Goal: Information Seeking & Learning: Learn about a topic

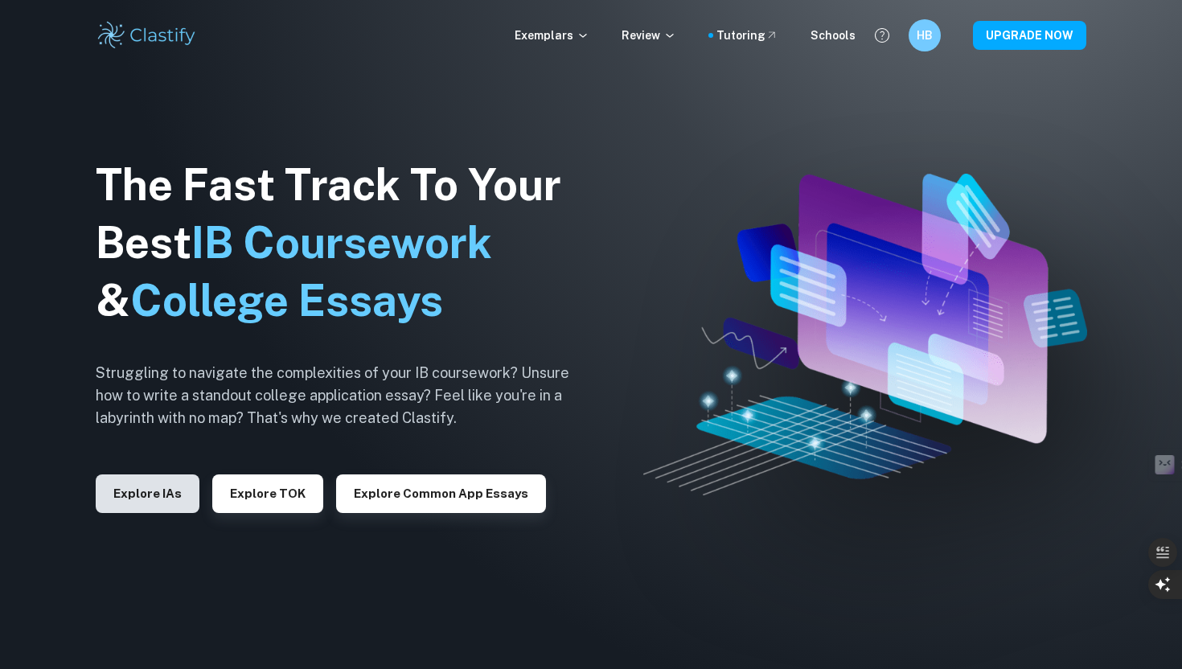
click at [177, 486] on button "Explore IAs" at bounding box center [148, 493] width 104 height 39
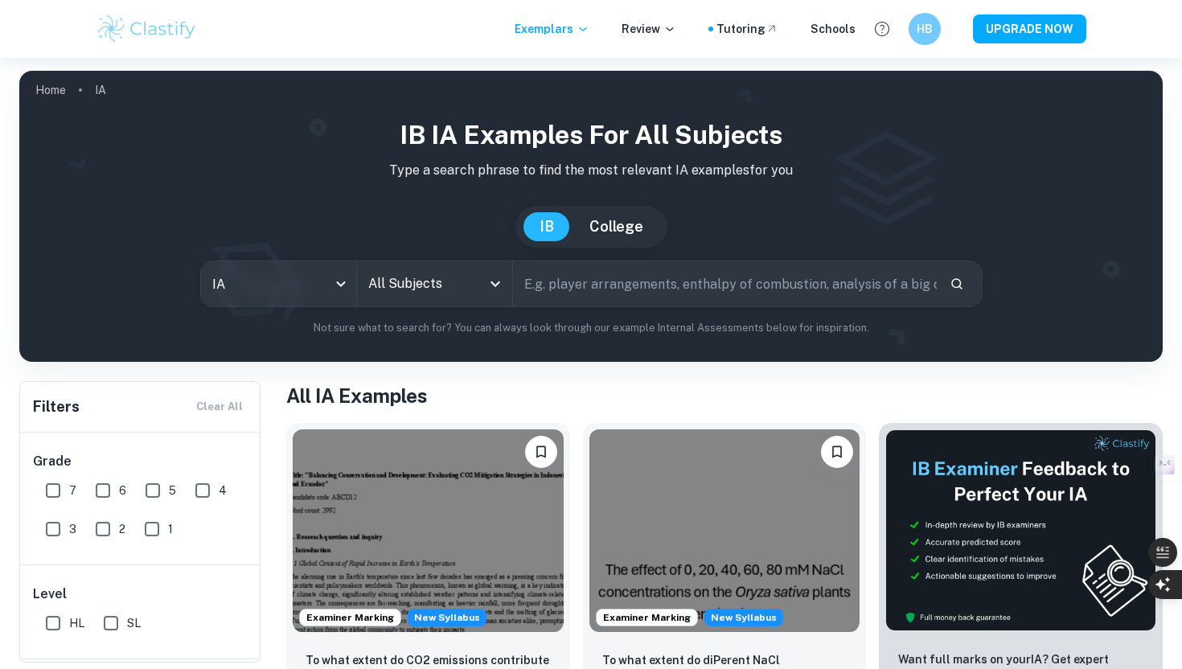
click at [535, 281] on input "text" at bounding box center [725, 283] width 424 height 45
type input "English"
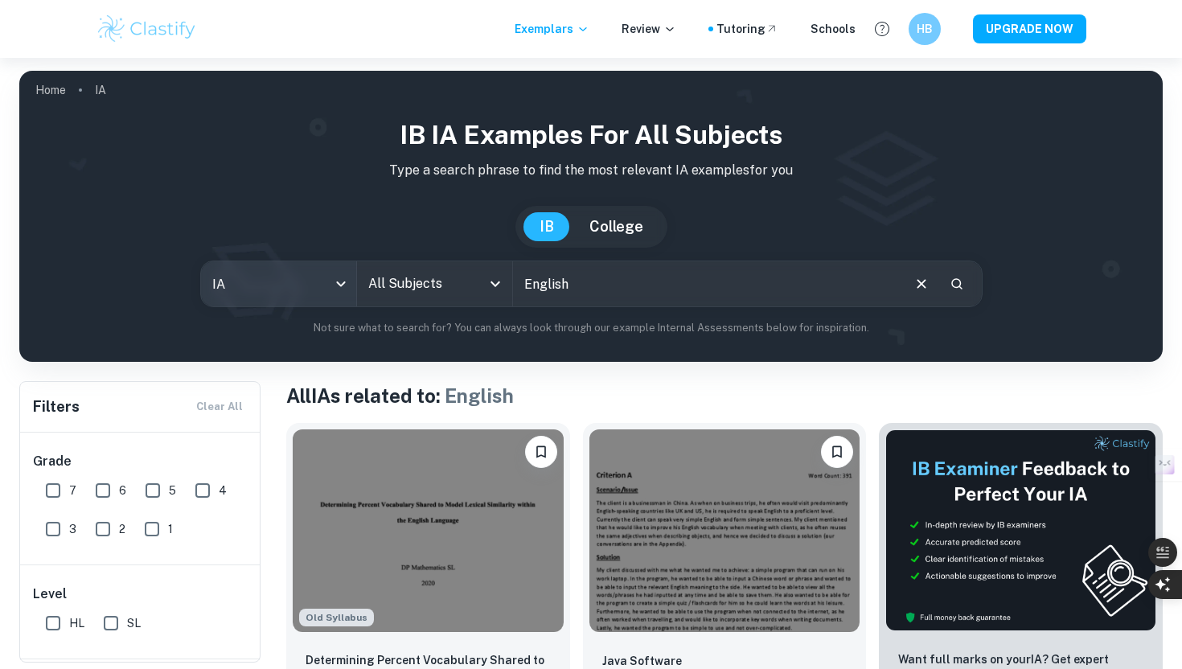
click at [301, 277] on body "We value your privacy We use cookies to enhance your browsing experience, serve…" at bounding box center [591, 392] width 1182 height 669
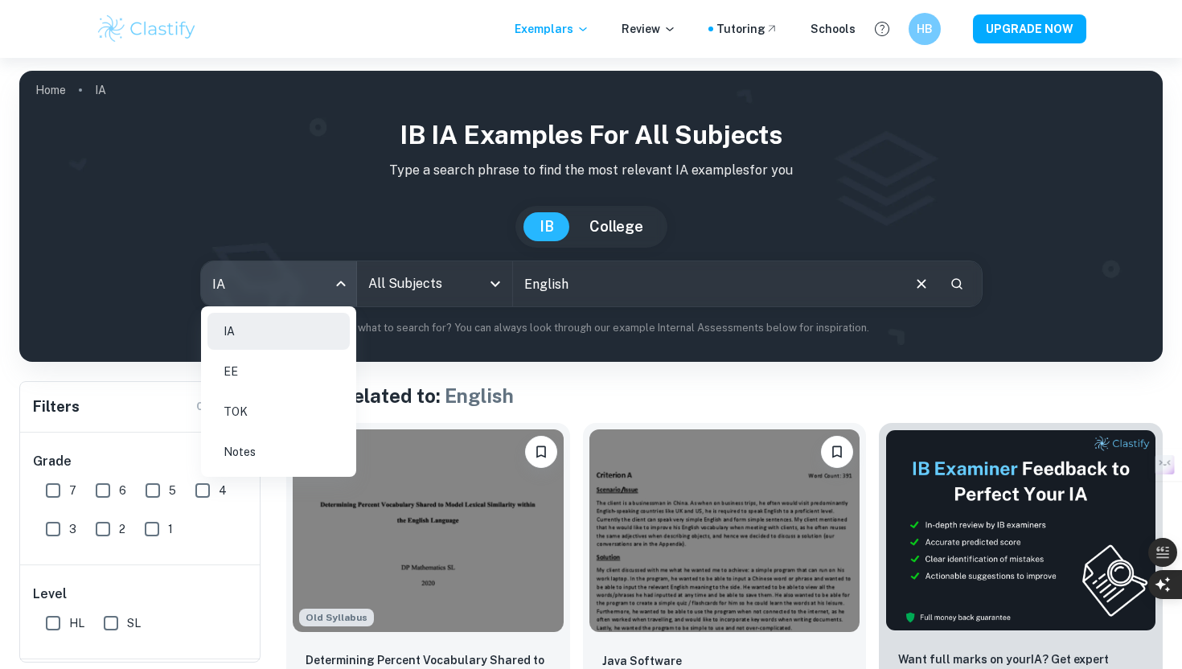
click at [146, 250] on div at bounding box center [591, 334] width 1182 height 669
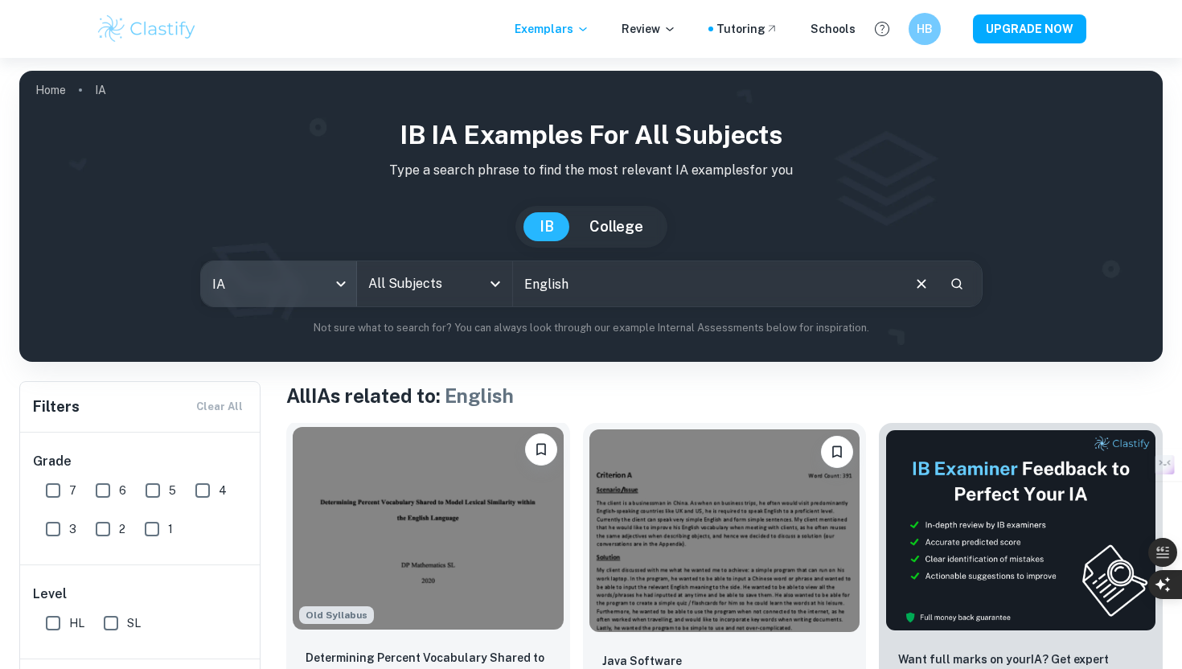
scroll to position [84, 0]
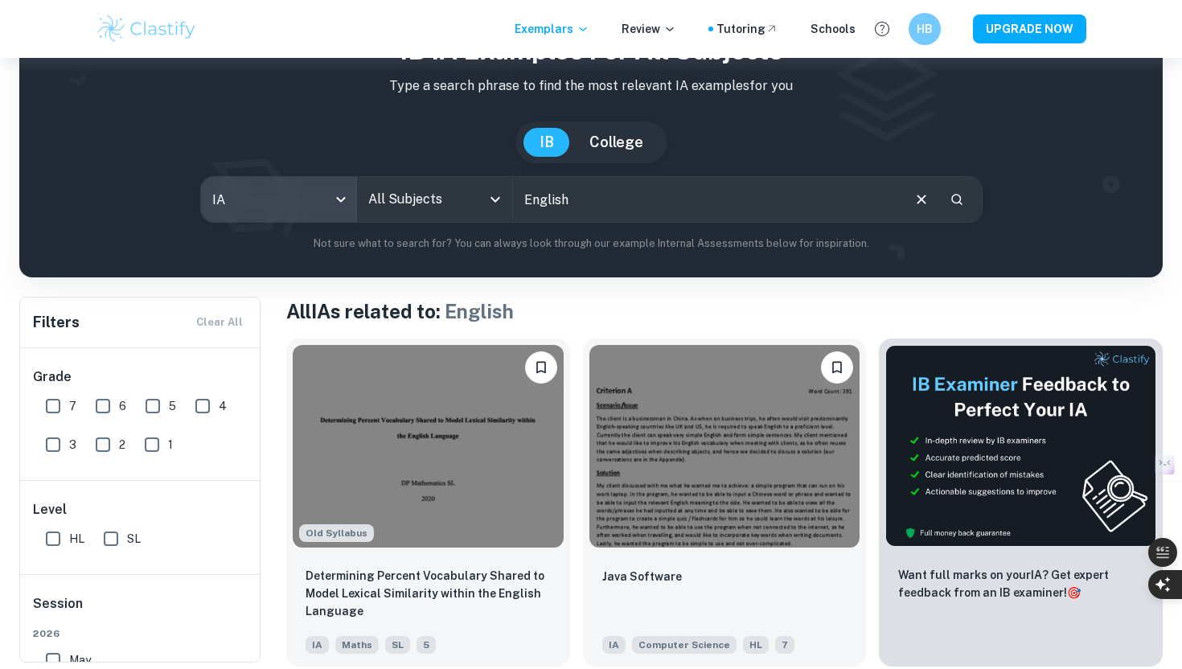
click at [255, 184] on body "We value your privacy We use cookies to enhance your browsing experience, serve…" at bounding box center [591, 307] width 1182 height 669
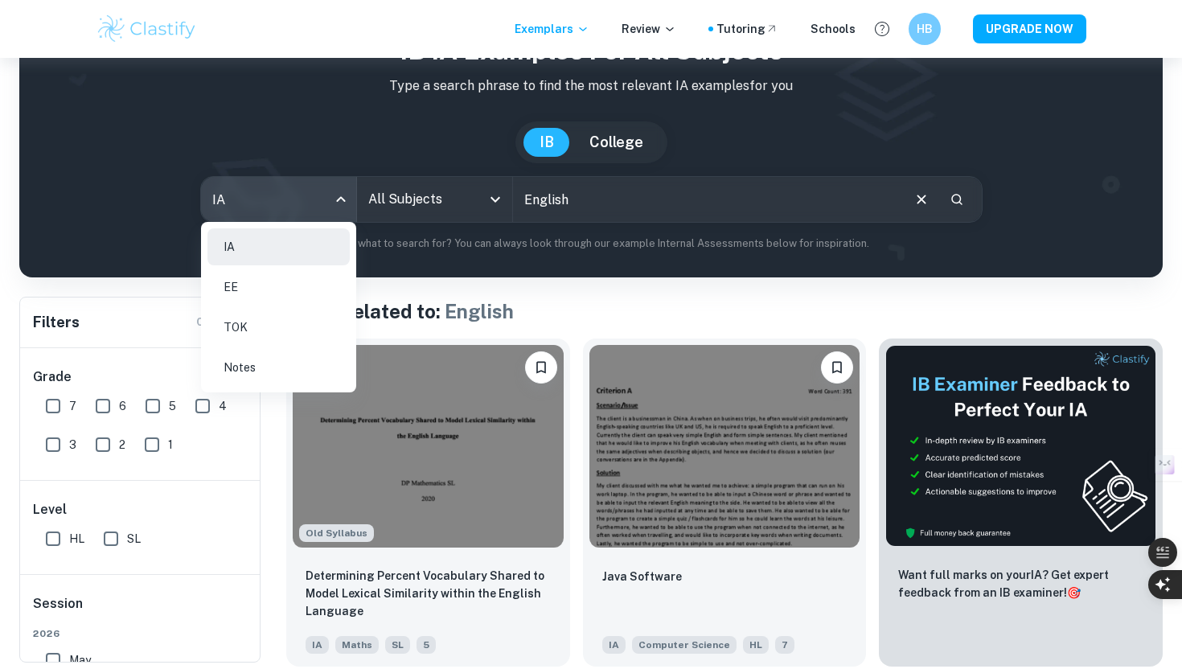
click at [637, 332] on div at bounding box center [591, 334] width 1182 height 669
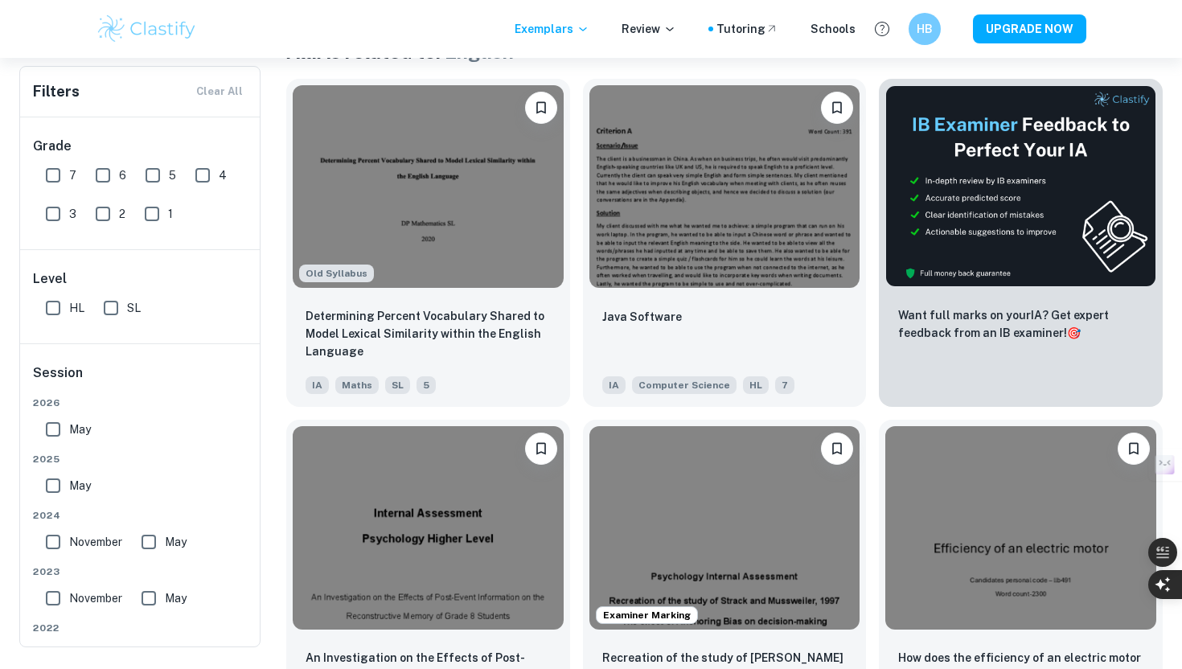
scroll to position [0, 0]
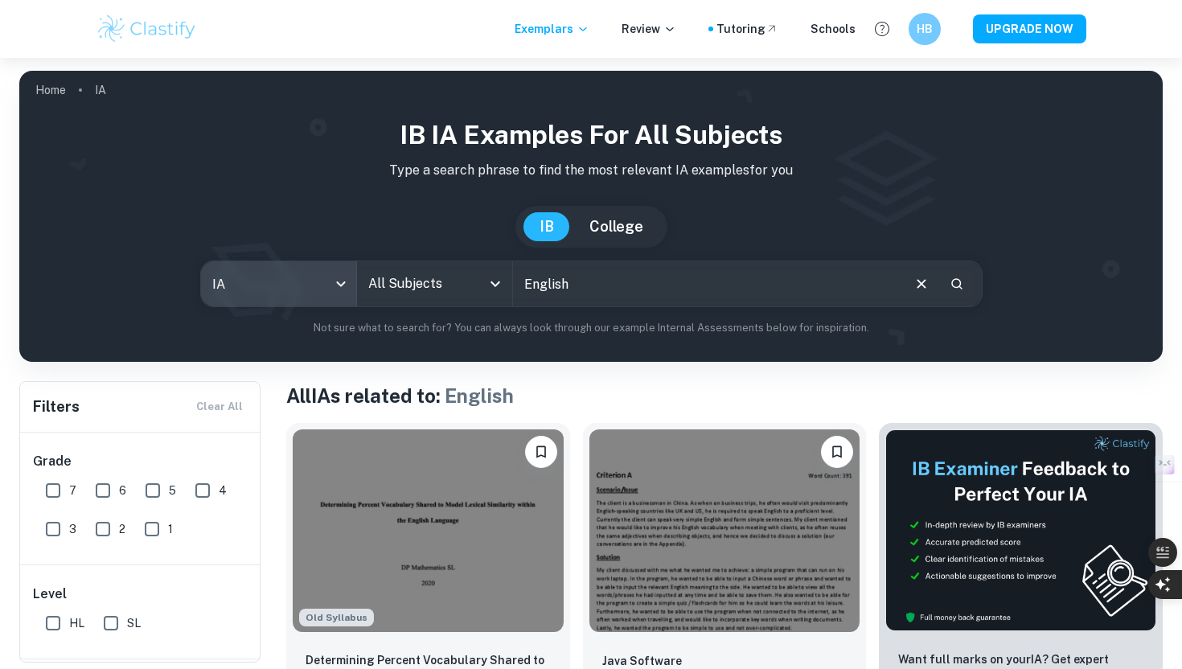
click at [391, 289] on input "All Subjects" at bounding box center [422, 283] width 117 height 31
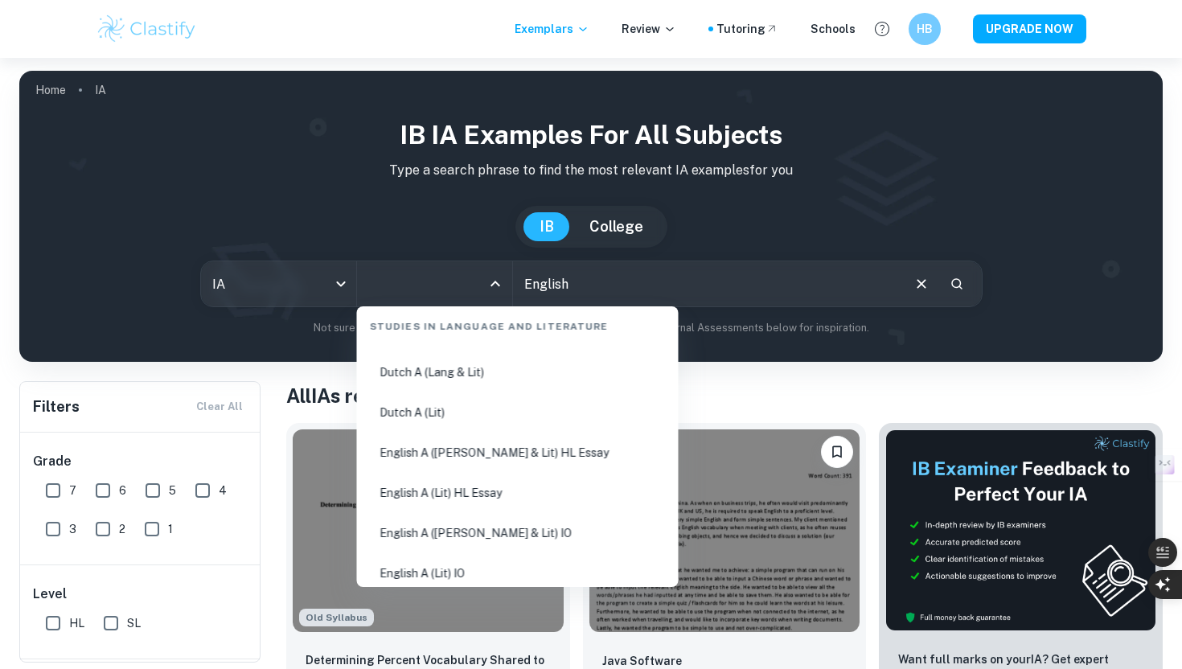
scroll to position [154, 0]
click at [432, 460] on li "English A ([PERSON_NAME] & Lit) HL Essay" at bounding box center [517, 451] width 309 height 37
type input "English A ([PERSON_NAME] & Lit) HL Essay"
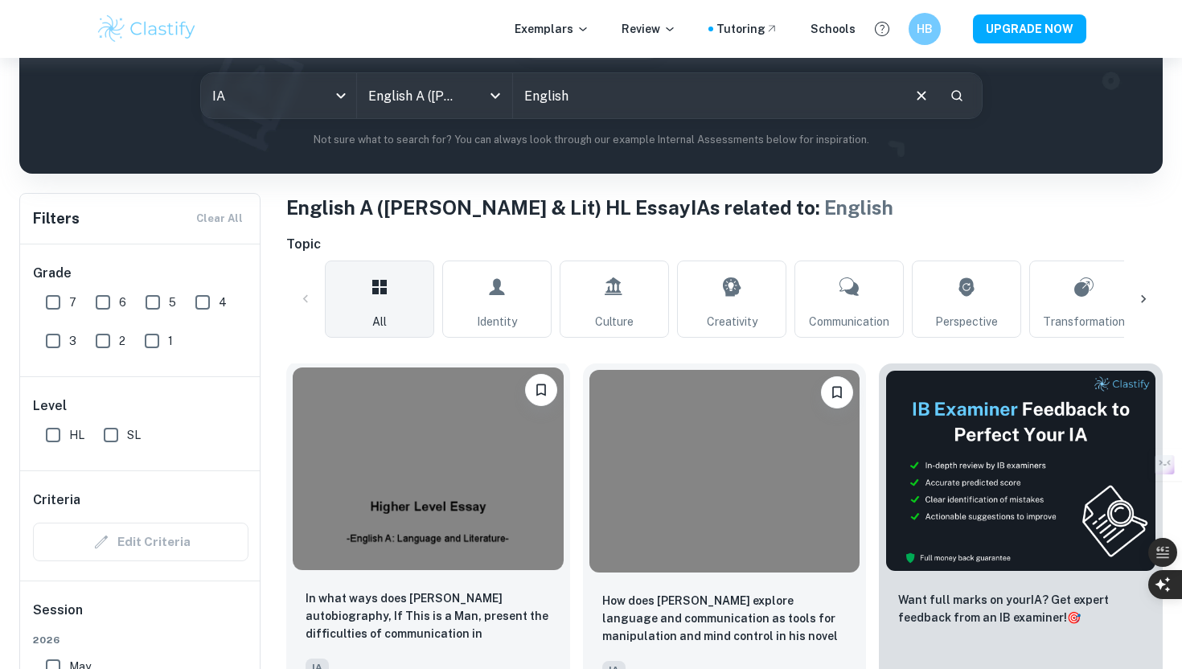
scroll to position [269, 0]
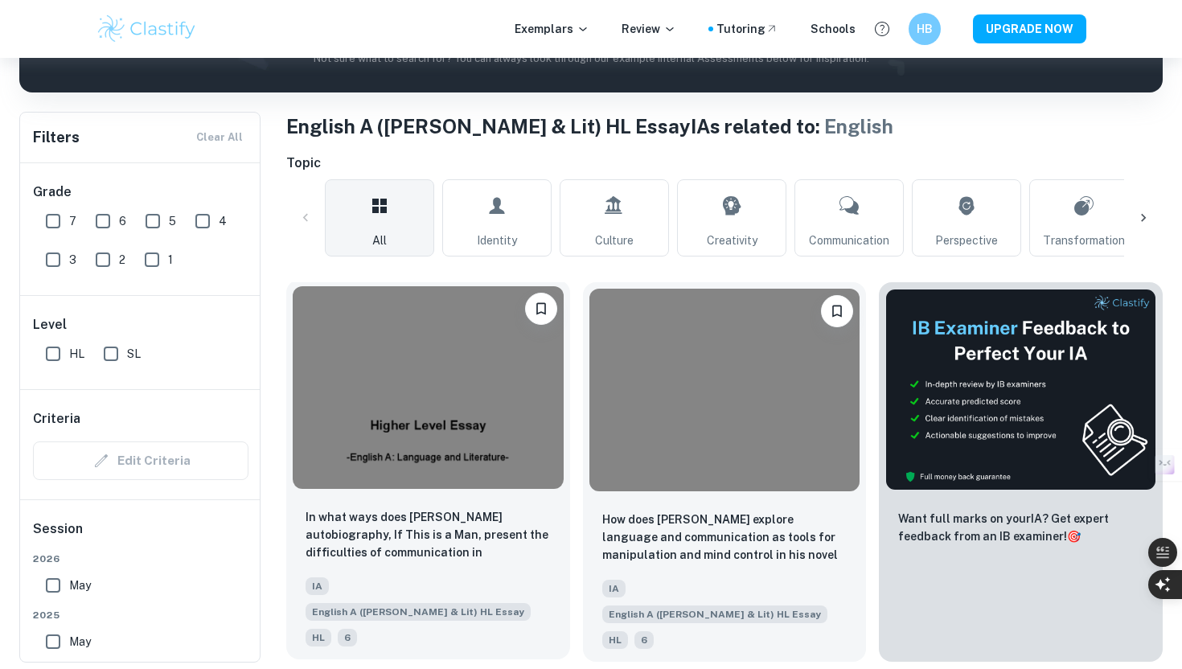
click at [461, 372] on img at bounding box center [428, 387] width 271 height 203
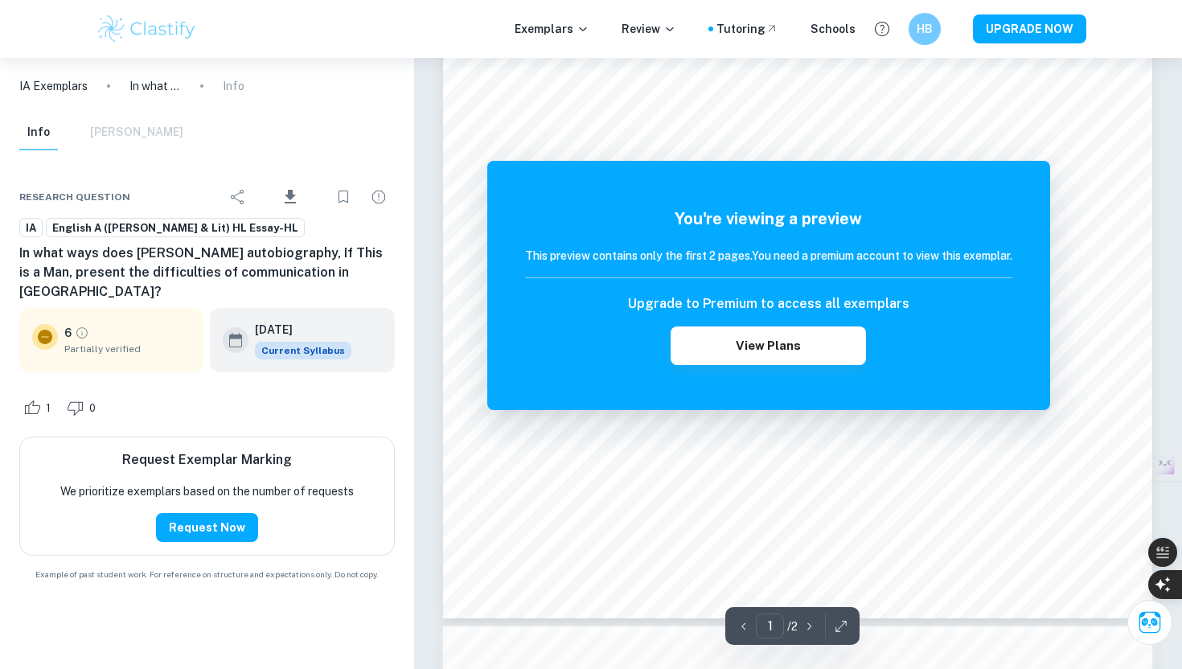
scroll to position [240, 0]
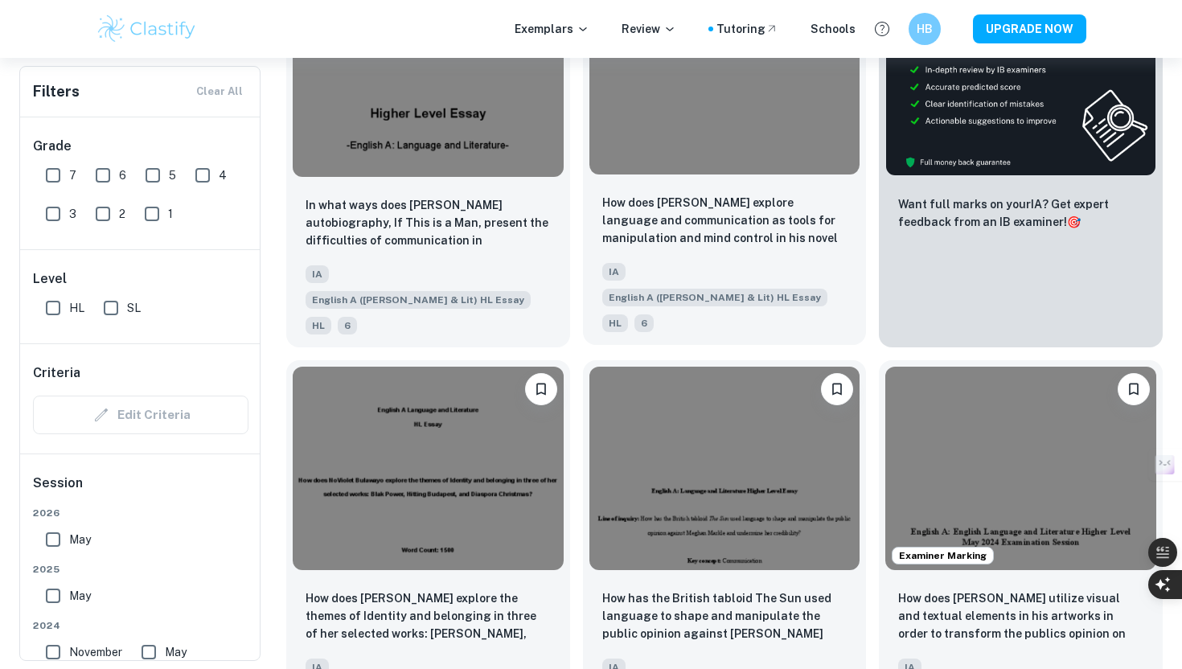
scroll to position [629, 0]
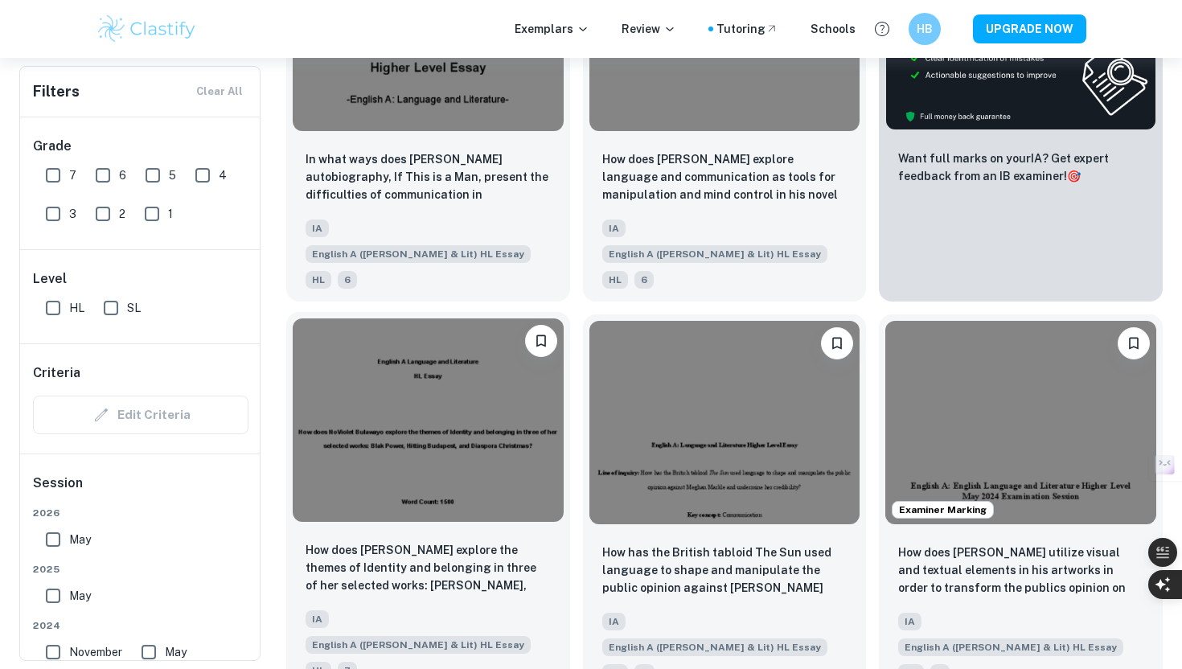
click at [389, 416] on img at bounding box center [428, 419] width 271 height 203
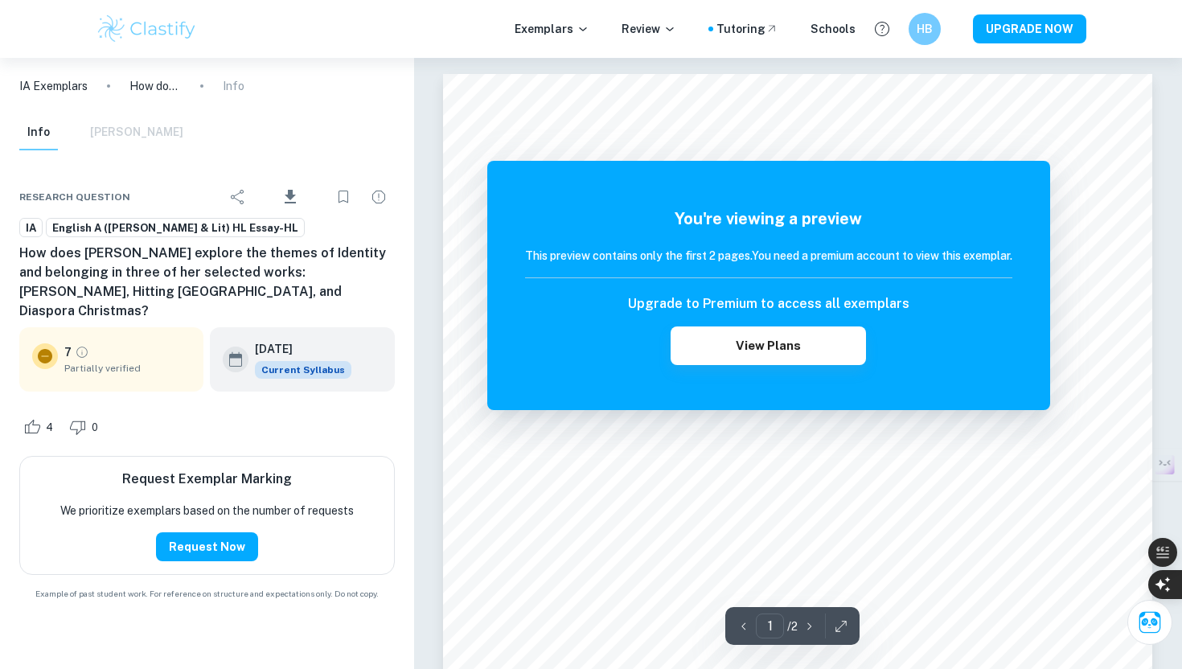
click at [810, 621] on icon "button" at bounding box center [809, 626] width 16 height 16
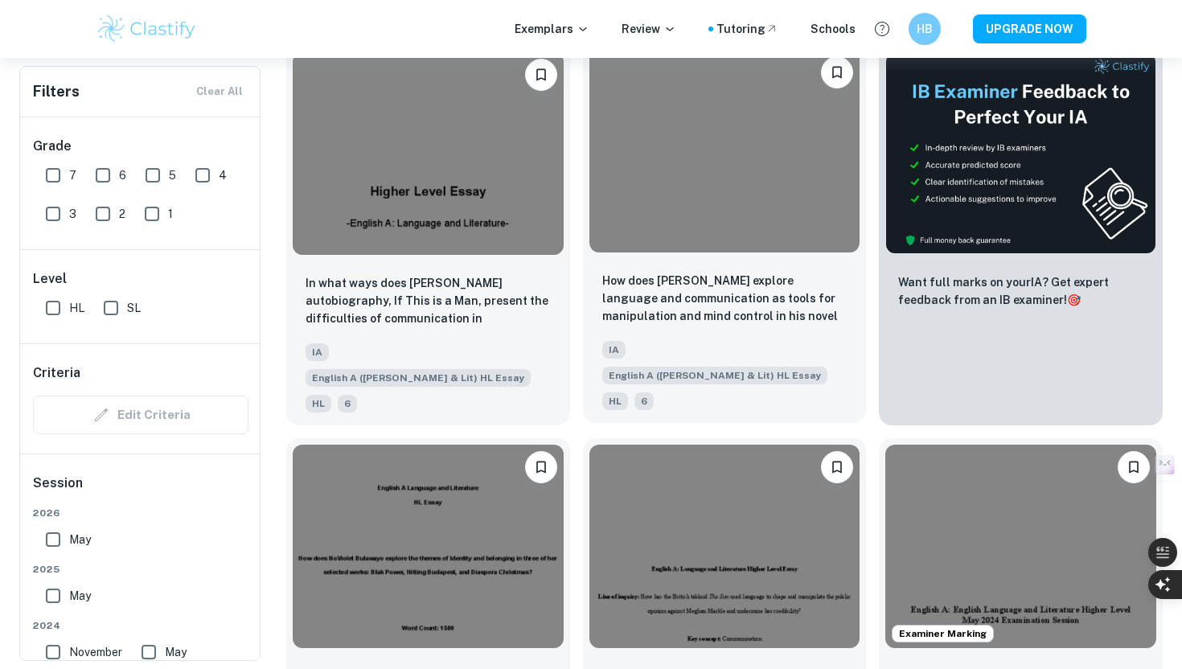
scroll to position [387, 0]
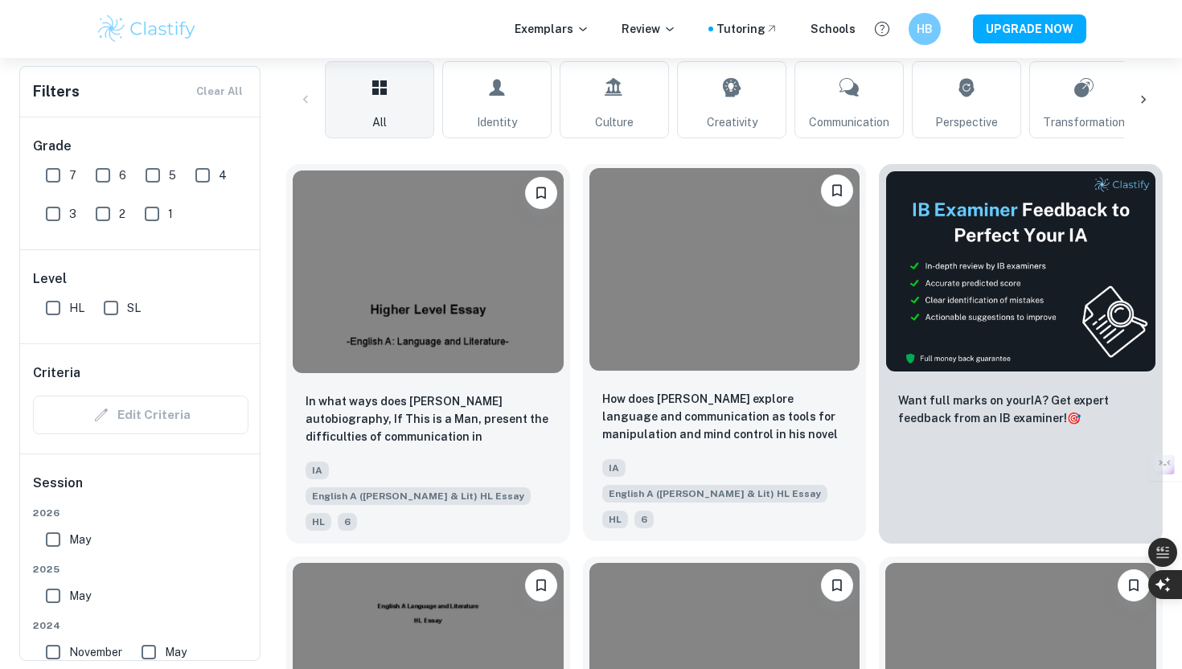
click at [690, 297] on img at bounding box center [724, 269] width 271 height 203
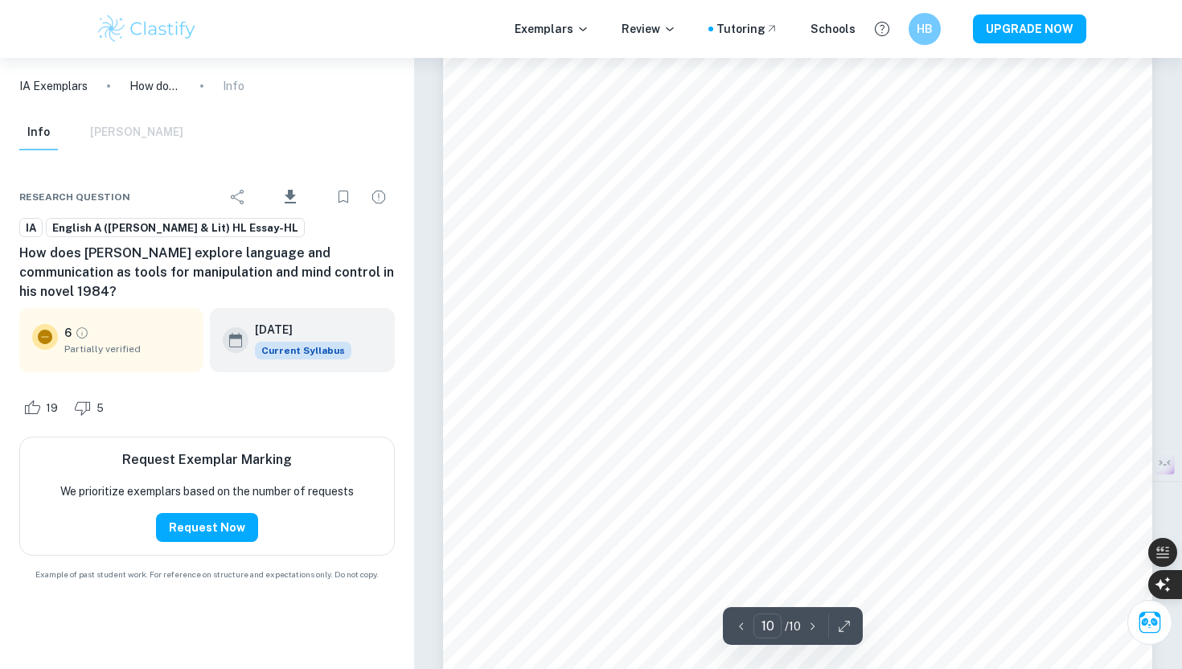
scroll to position [9008, 0]
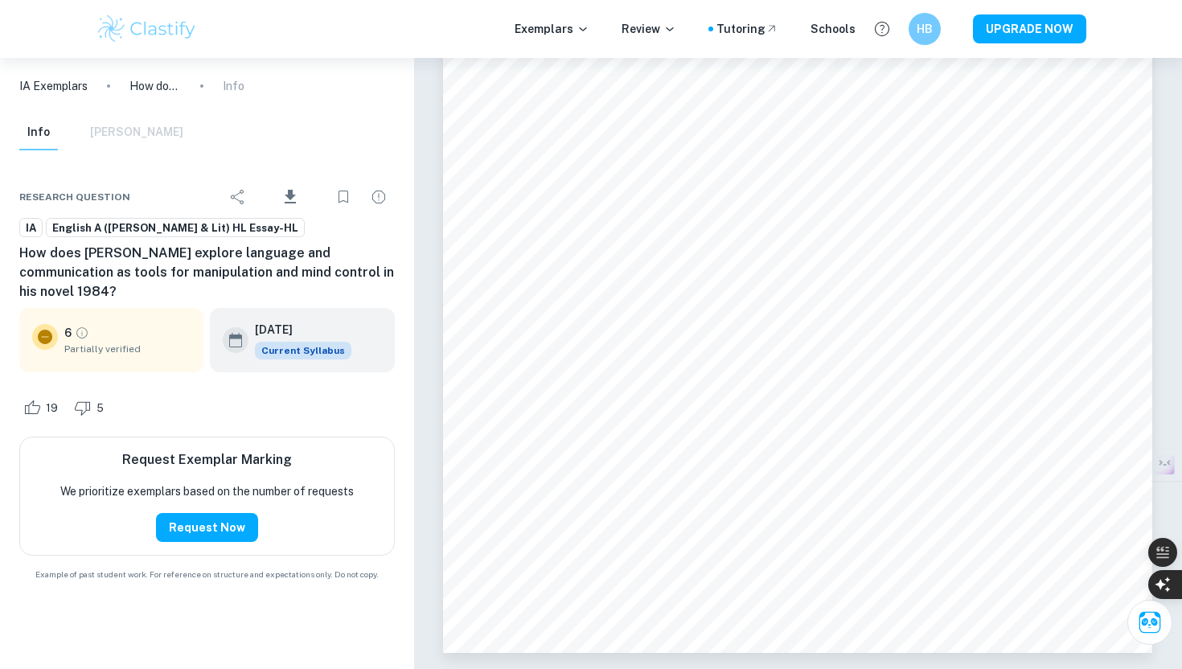
click at [125, 324] on div "6 Partially verified" at bounding box center [127, 340] width 126 height 32
click at [79, 326] on icon "Grade partially verified" at bounding box center [82, 333] width 14 height 14
click at [131, 142] on div "Info [PERSON_NAME]" at bounding box center [101, 132] width 164 height 35
click at [130, 133] on div "Info [PERSON_NAME]" at bounding box center [101, 132] width 164 height 35
click at [69, 131] on div "Info [PERSON_NAME]" at bounding box center [101, 132] width 164 height 35
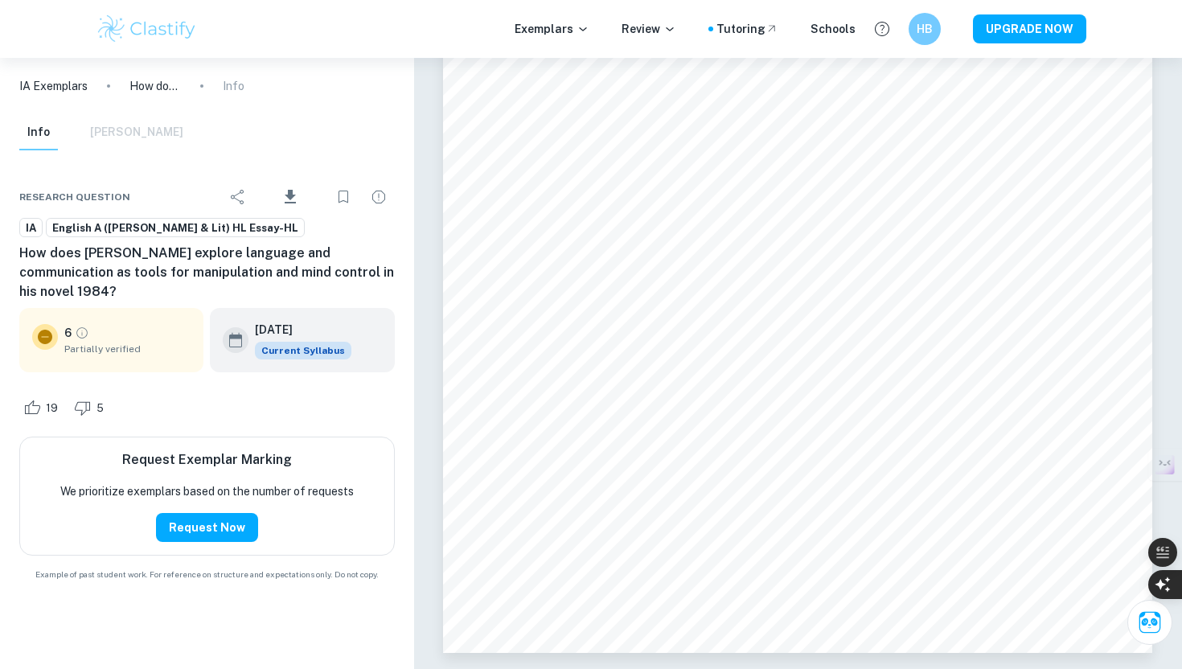
click at [139, 131] on div "Info [PERSON_NAME]" at bounding box center [101, 132] width 164 height 35
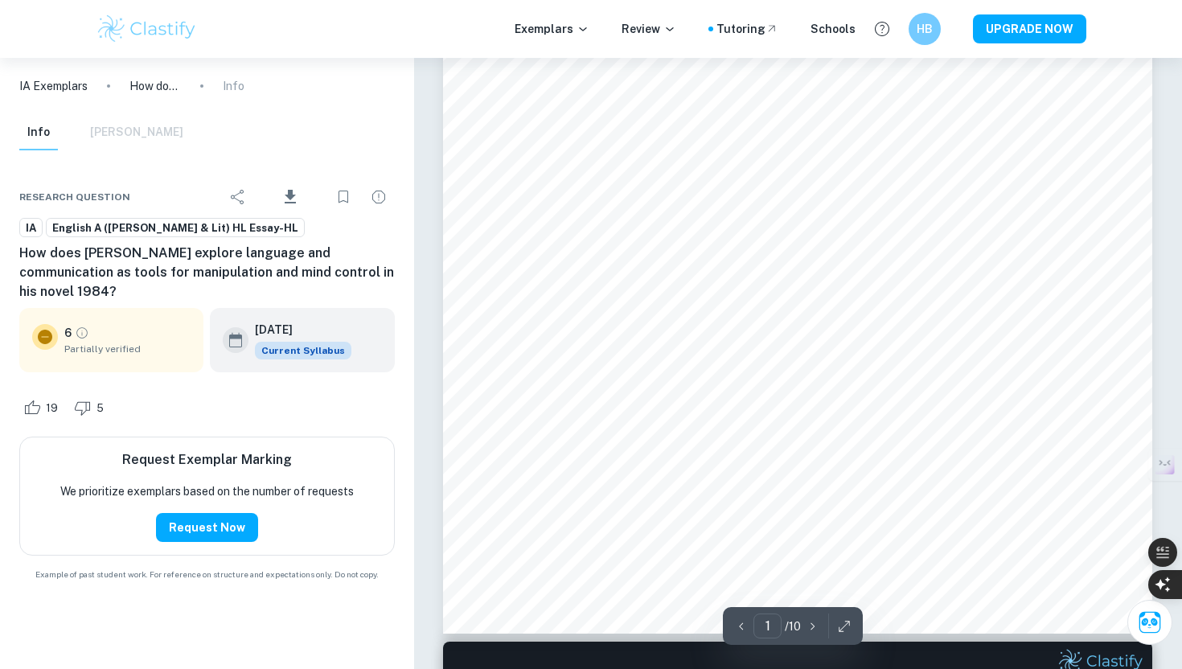
scroll to position [356, 0]
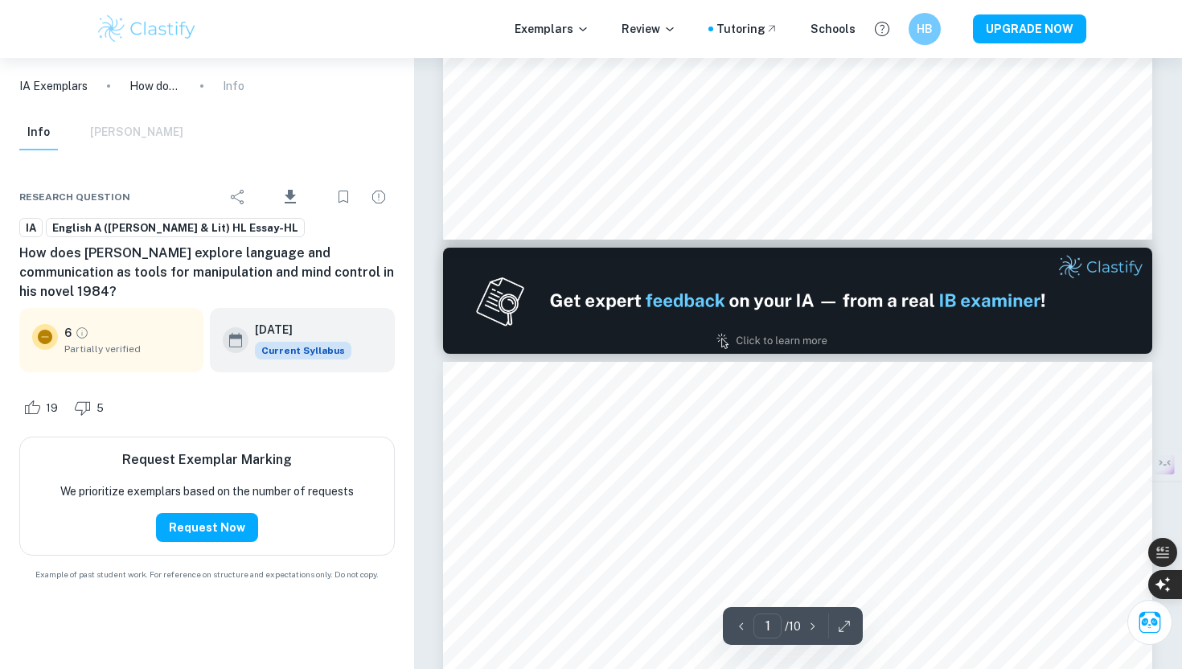
type input "2"
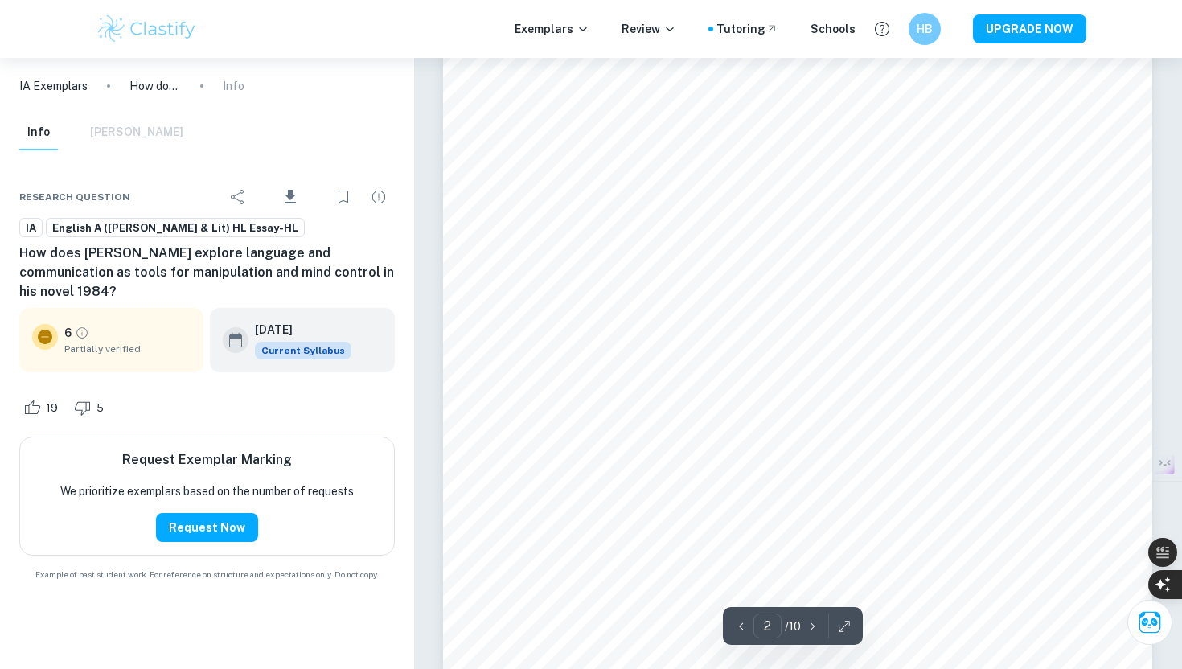
scroll to position [1090, 0]
